Goal: Information Seeking & Learning: Find specific fact

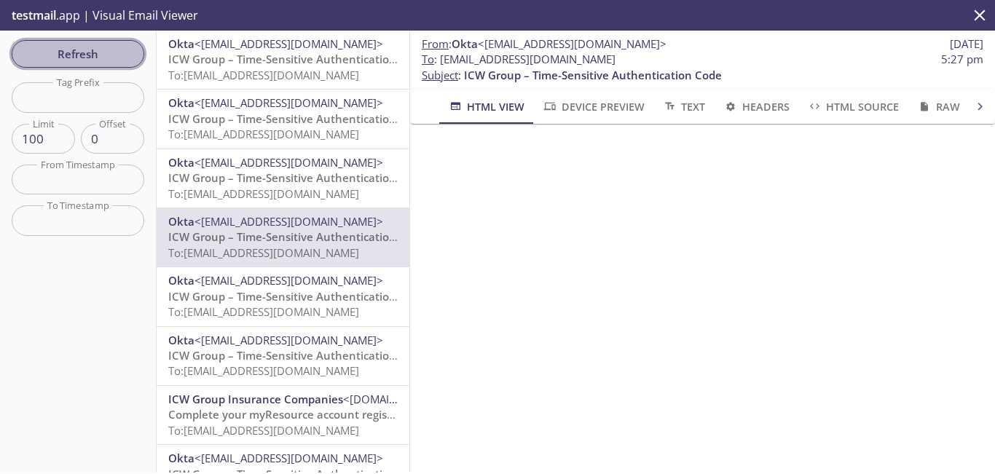
click at [127, 50] on span "Refresh" at bounding box center [77, 53] width 109 height 19
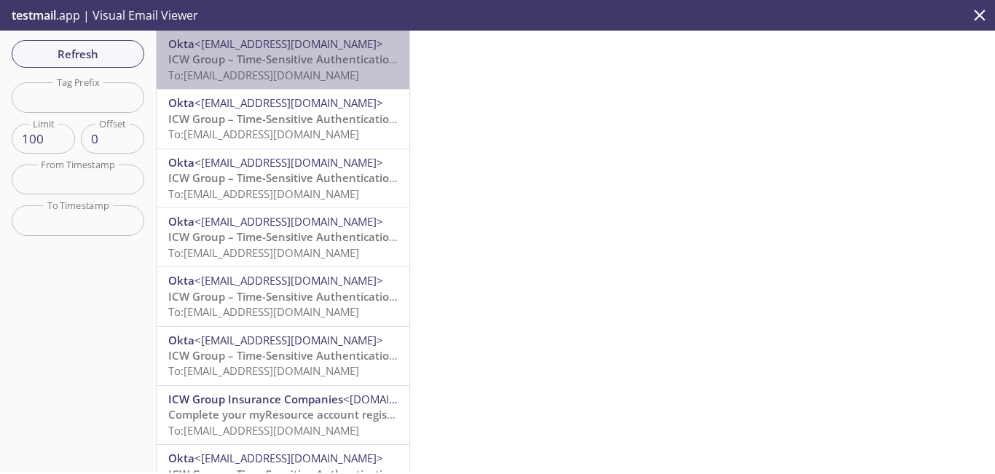
click at [294, 79] on span "To: [EMAIL_ADDRESS][DOMAIN_NAME]" at bounding box center [263, 75] width 191 height 15
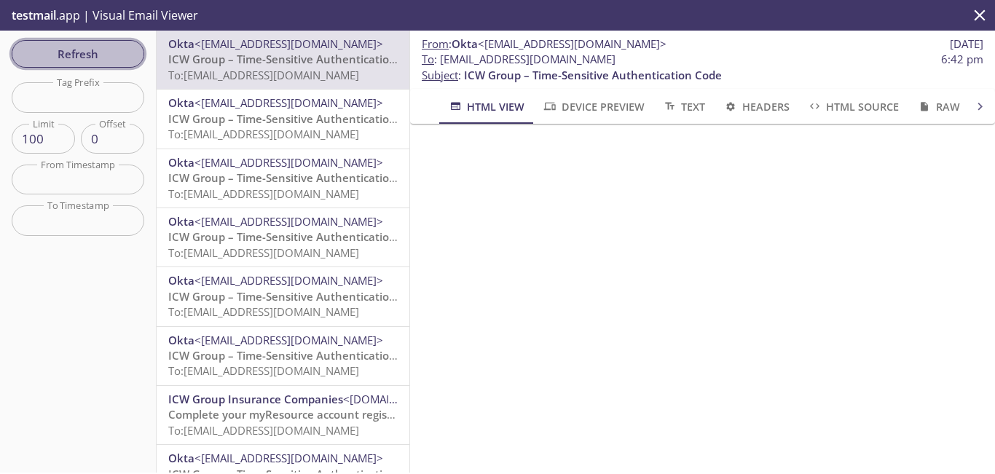
click at [105, 50] on span "Refresh" at bounding box center [77, 53] width 109 height 19
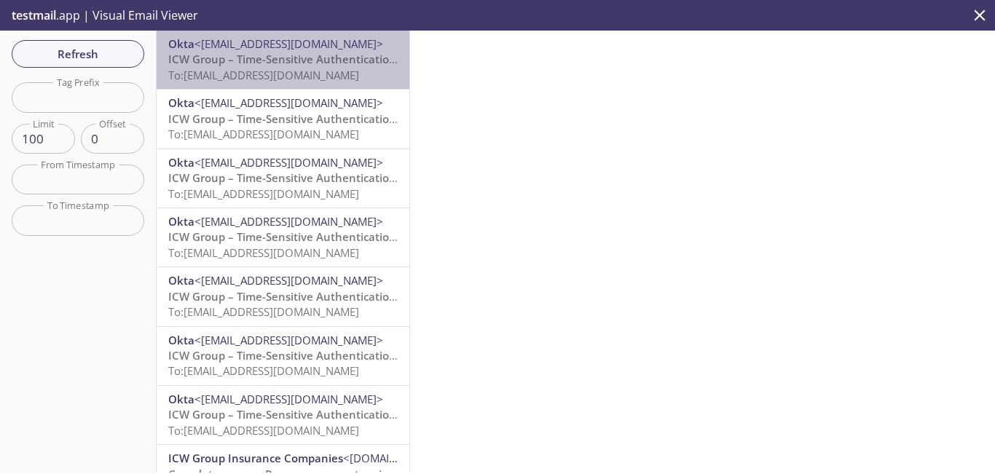
click at [323, 78] on span "To: [EMAIL_ADDRESS][DOMAIN_NAME]" at bounding box center [263, 75] width 191 height 15
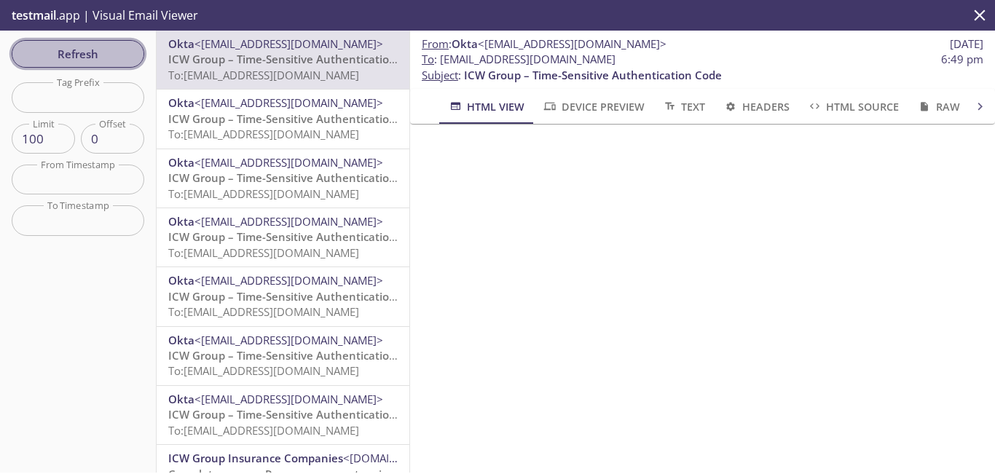
click at [95, 52] on span "Refresh" at bounding box center [77, 53] width 109 height 19
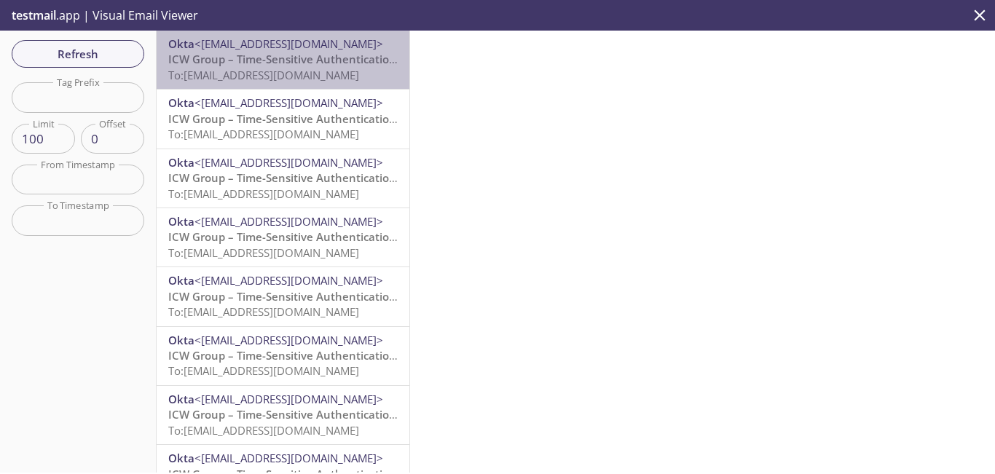
click at [316, 54] on span "ICW Group – Time-Sensitive Authentication Code" at bounding box center [297, 59] width 258 height 15
